Goal: Book appointment/travel/reservation

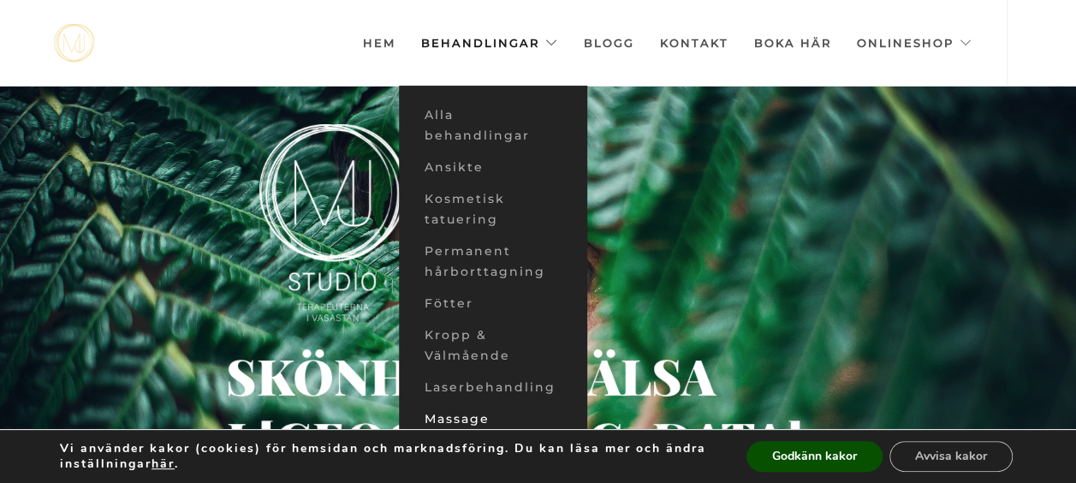
click at [483, 414] on link "Massage" at bounding box center [493, 419] width 188 height 32
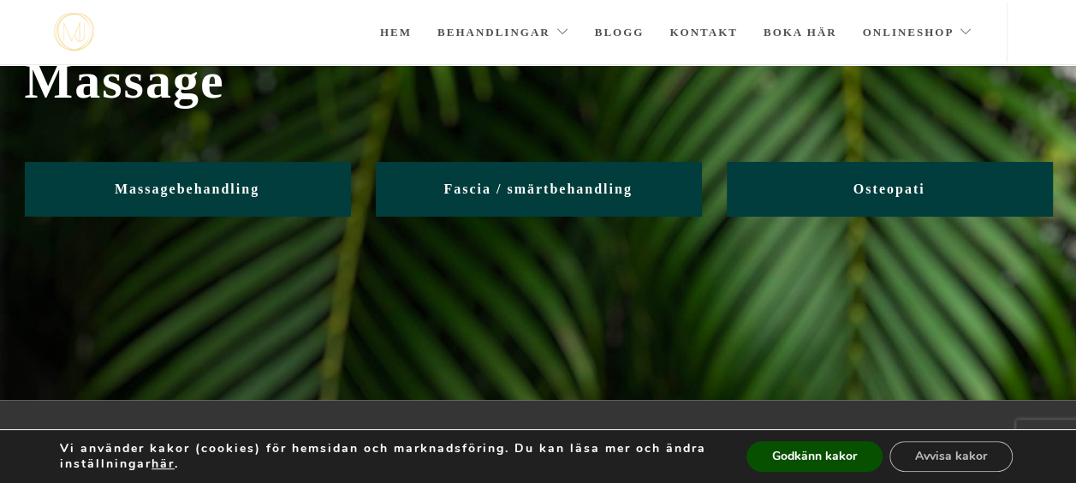
scroll to position [77, 0]
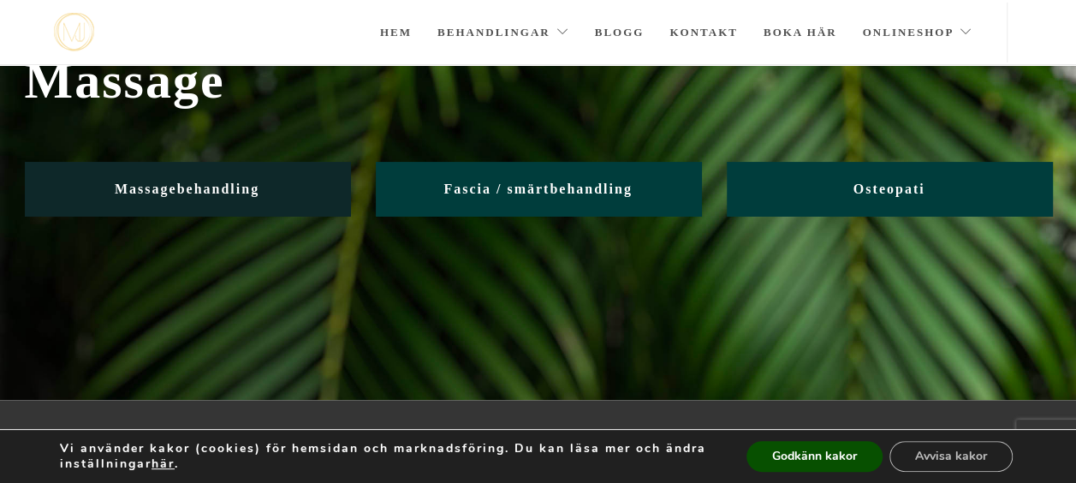
click at [181, 187] on span "Massagebehandling" at bounding box center [187, 188] width 145 height 15
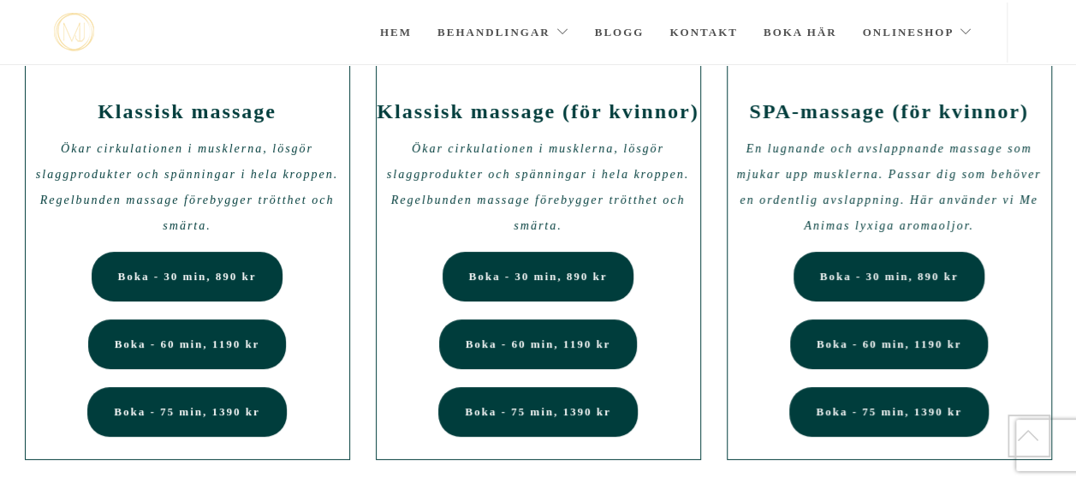
scroll to position [140, 0]
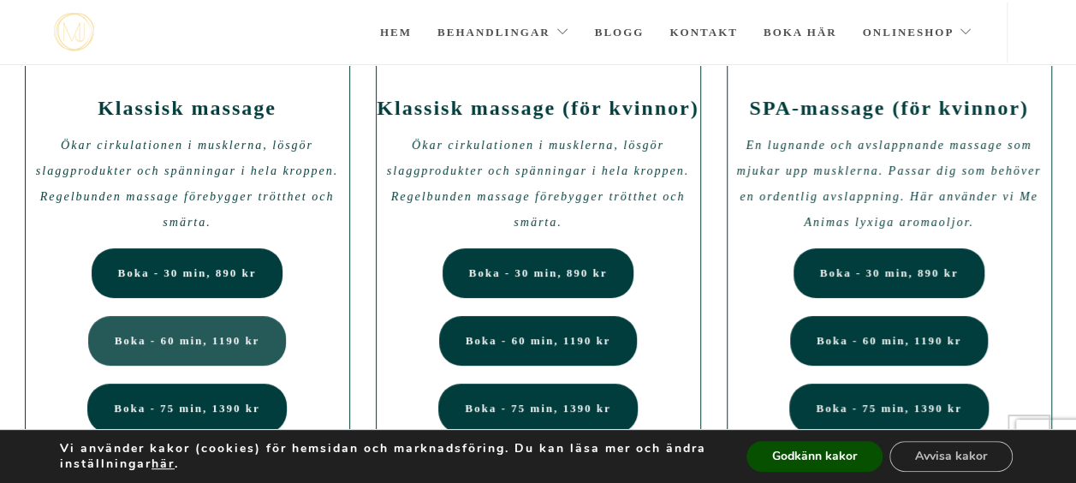
click at [243, 341] on span "Boka - 60 min, 1190 kr" at bounding box center [187, 340] width 145 height 13
